Goal: Task Accomplishment & Management: Use online tool/utility

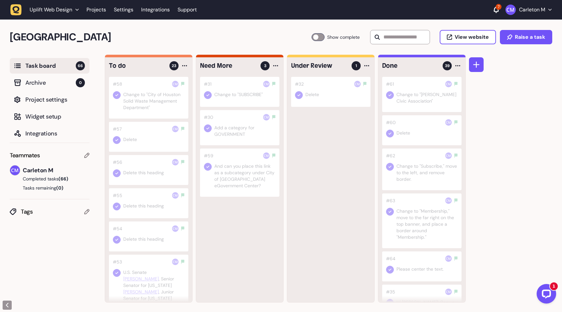
click at [47, 68] on span "Task board" at bounding box center [50, 65] width 50 height 9
click at [95, 11] on link "Projects" at bounding box center [97, 10] width 20 height 12
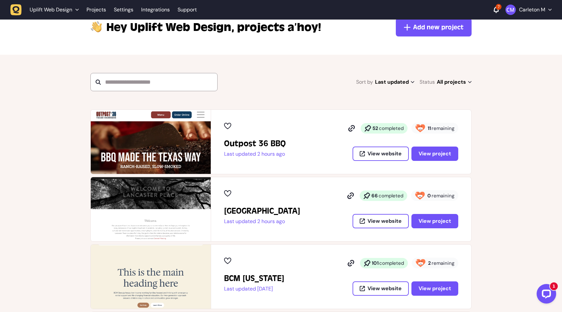
scroll to position [31, 0]
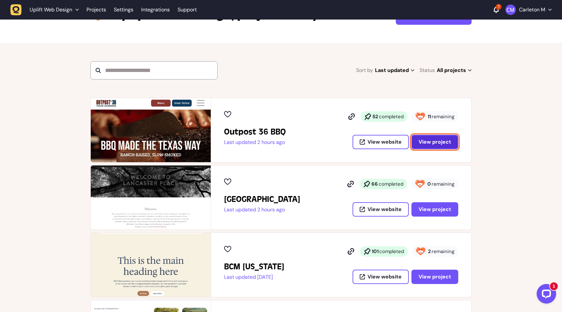
click at [428, 143] on span "View project" at bounding box center [435, 141] width 33 height 7
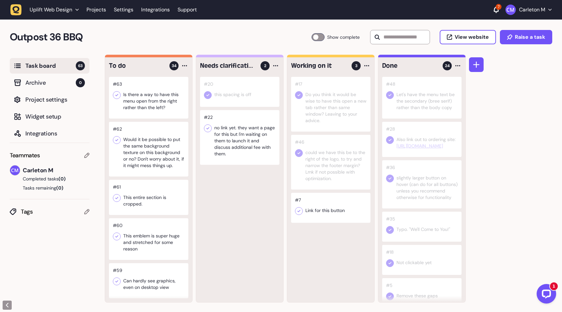
click at [147, 108] on div at bounding box center [148, 98] width 79 height 42
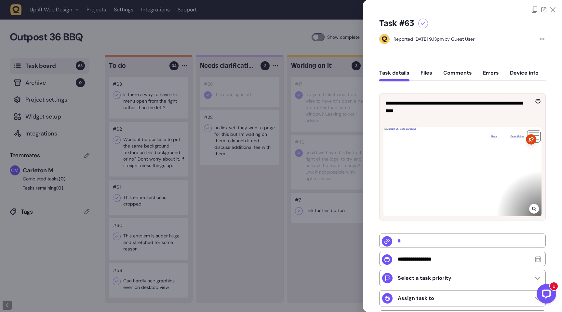
click at [187, 190] on div at bounding box center [281, 156] width 562 height 312
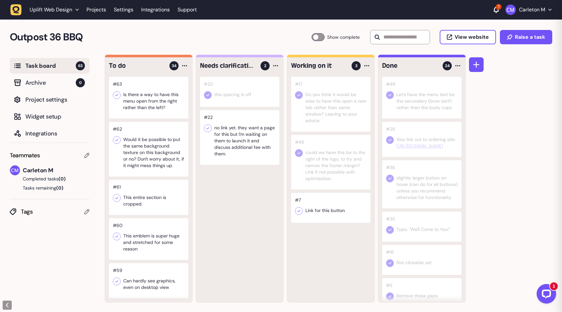
click at [150, 154] on div at bounding box center [148, 149] width 79 height 55
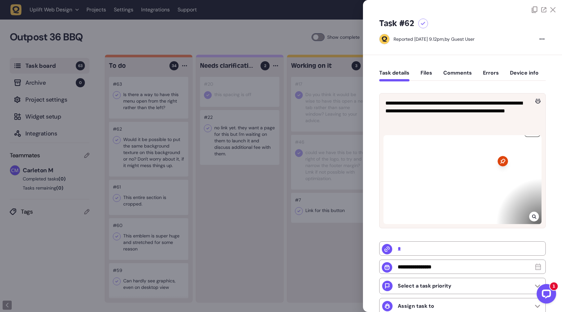
click at [221, 199] on div at bounding box center [281, 156] width 562 height 312
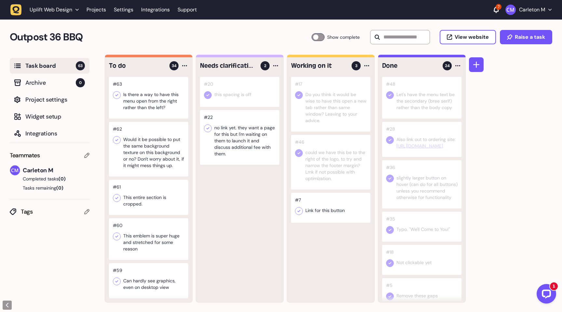
click at [148, 201] on div at bounding box center [148, 197] width 79 height 35
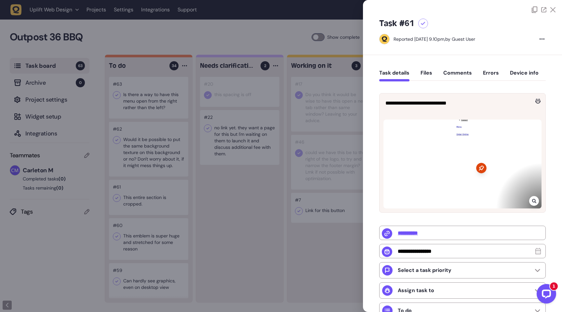
click at [245, 242] on div at bounding box center [281, 156] width 562 height 312
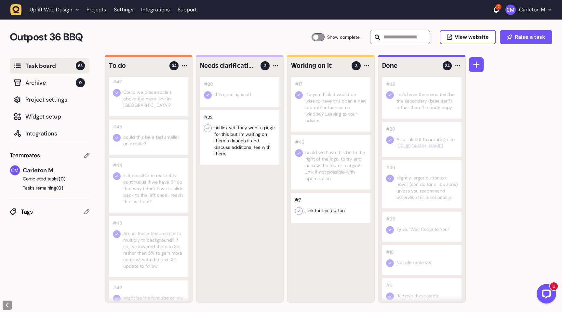
scroll to position [637, 0]
click at [318, 36] on div at bounding box center [318, 37] width 13 height 8
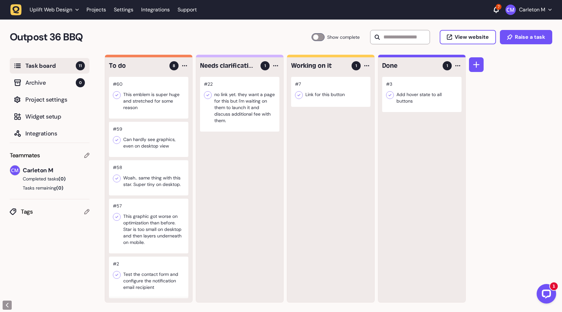
scroll to position [0, 0]
click at [151, 228] on div at bounding box center [148, 225] width 79 height 55
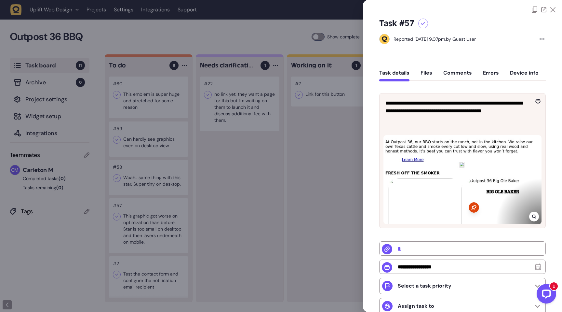
click at [255, 221] on div at bounding box center [281, 156] width 562 height 312
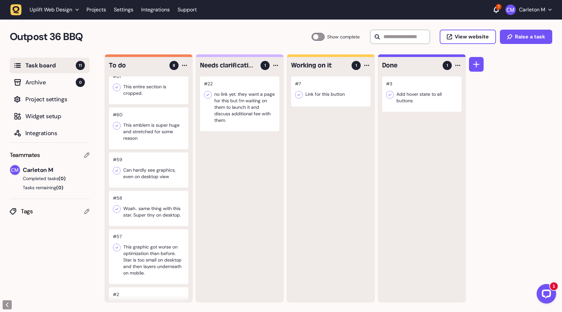
scroll to position [110, 0]
click at [153, 173] on div at bounding box center [148, 170] width 79 height 35
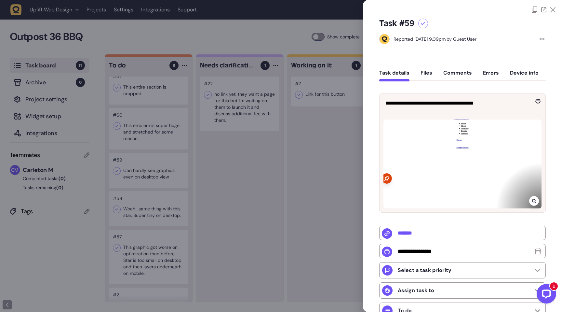
click at [220, 173] on div at bounding box center [281, 156] width 562 height 312
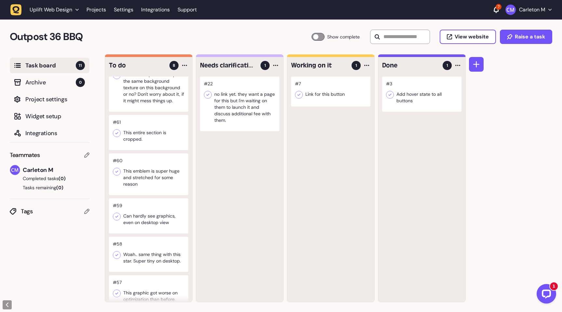
scroll to position [60, 0]
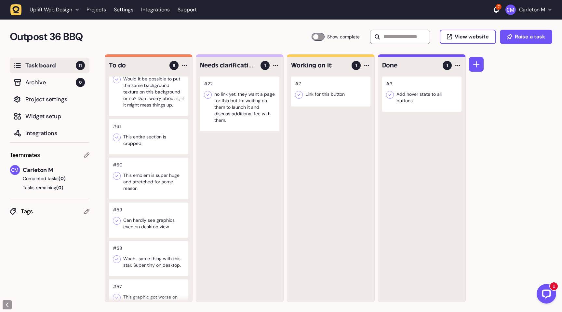
click at [154, 190] on div at bounding box center [148, 178] width 79 height 42
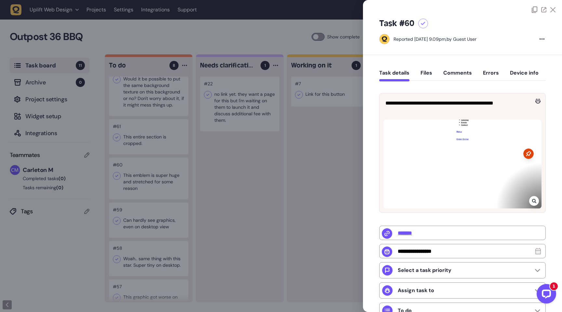
click at [238, 187] on div at bounding box center [281, 156] width 562 height 312
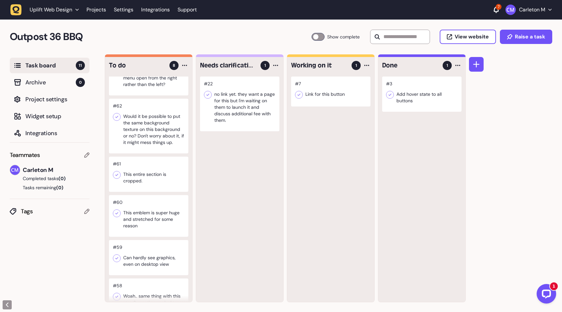
scroll to position [18, 0]
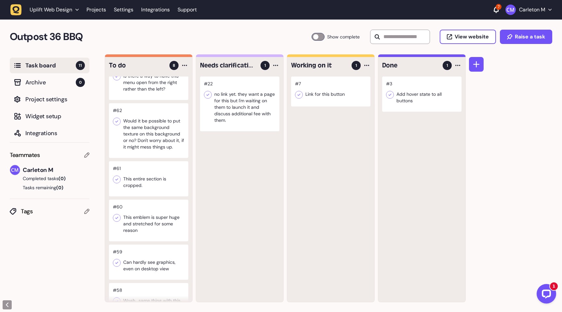
click at [162, 184] on div at bounding box center [148, 178] width 79 height 35
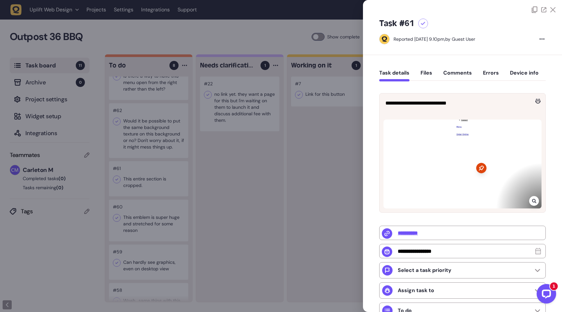
click at [215, 190] on div at bounding box center [281, 156] width 562 height 312
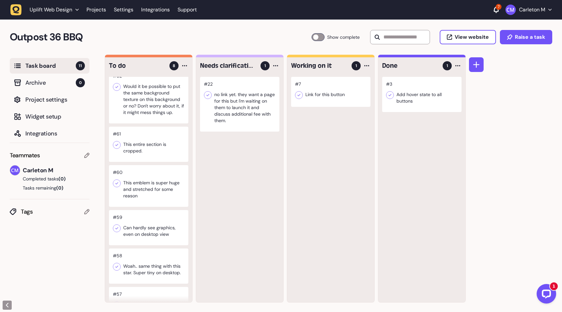
scroll to position [57, 0]
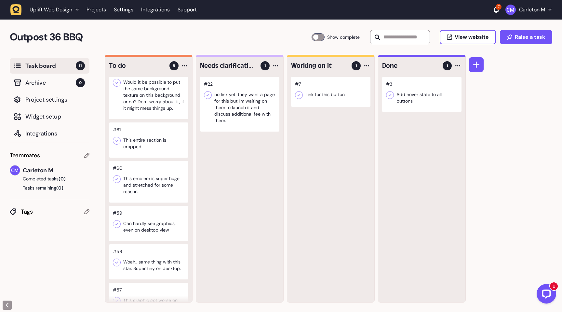
click at [157, 144] on div at bounding box center [148, 139] width 79 height 35
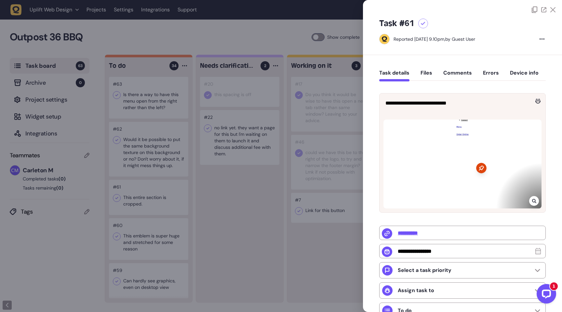
click at [224, 242] on div at bounding box center [281, 156] width 562 height 312
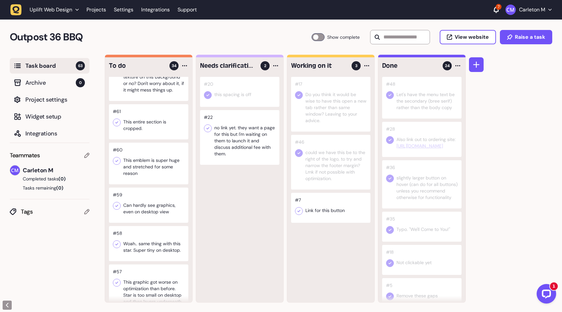
scroll to position [76, 0]
click at [155, 171] on div at bounding box center [148, 163] width 79 height 42
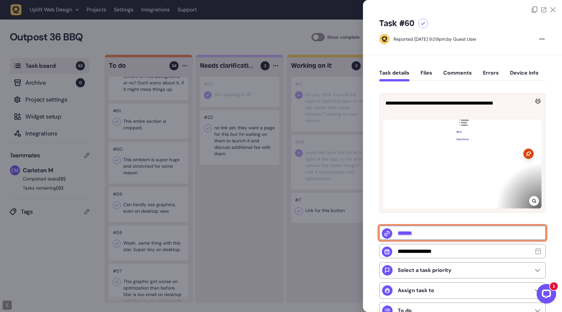
click at [411, 235] on input "*******" at bounding box center [462, 232] width 167 height 14
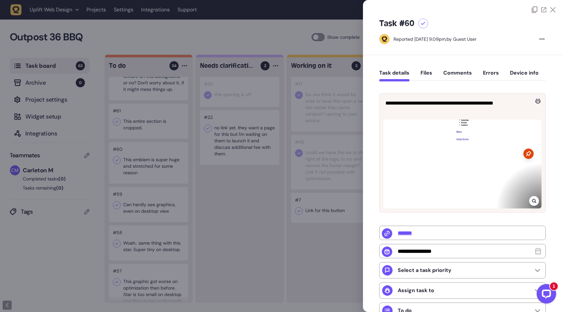
click at [218, 199] on div at bounding box center [281, 156] width 562 height 312
